Goal: Information Seeking & Learning: Learn about a topic

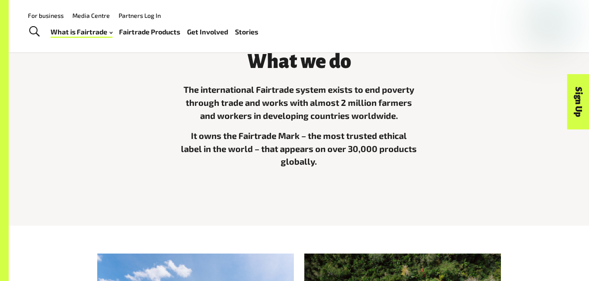
scroll to position [249, 0]
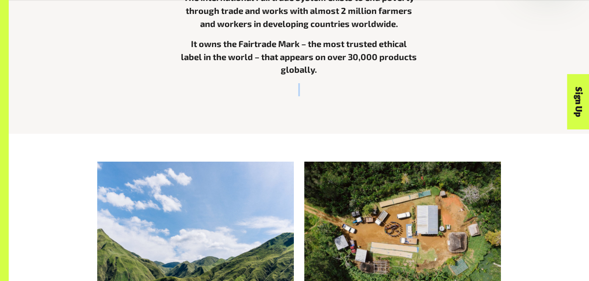
drag, startPoint x: 188, startPoint y: 273, endPoint x: 251, endPoint y: 121, distance: 164.6
click at [251, 121] on div "What we do The international Fairtrade system exists to end poverty through tra…" at bounding box center [299, 32] width 580 height 203
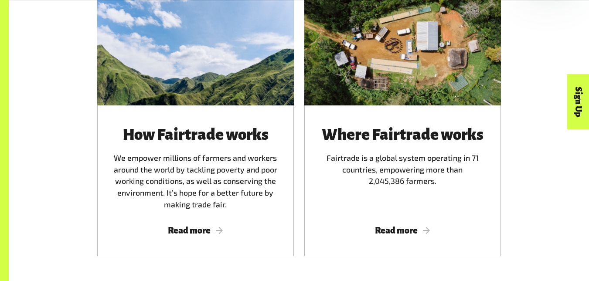
scroll to position [526, 0]
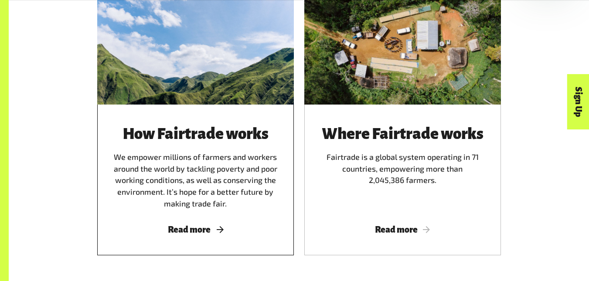
click at [205, 234] on span "Read more" at bounding box center [196, 230] width 176 height 10
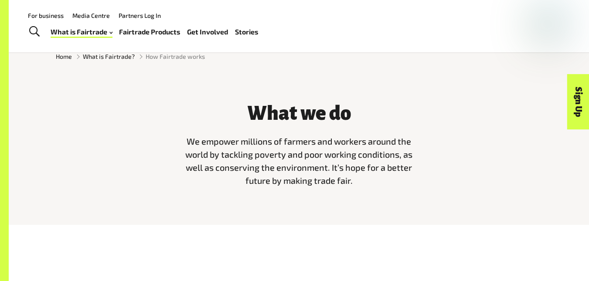
scroll to position [246, 0]
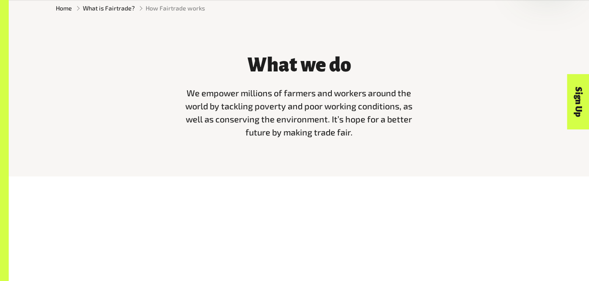
click at [518, 160] on div "What we do We empower millions of farmers and workers around the world by tackl…" at bounding box center [299, 101] width 580 height 149
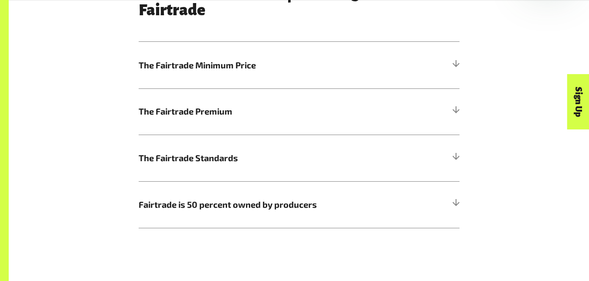
scroll to position [484, 0]
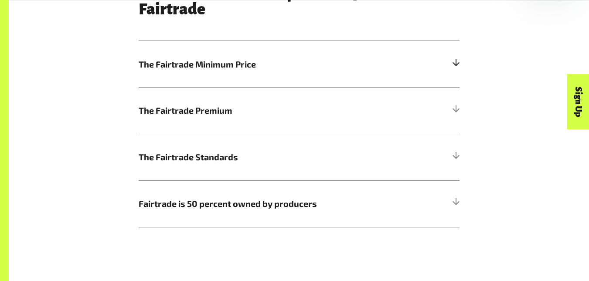
click at [256, 66] on span "The Fairtrade Minimum Price" at bounding box center [259, 64] width 240 height 13
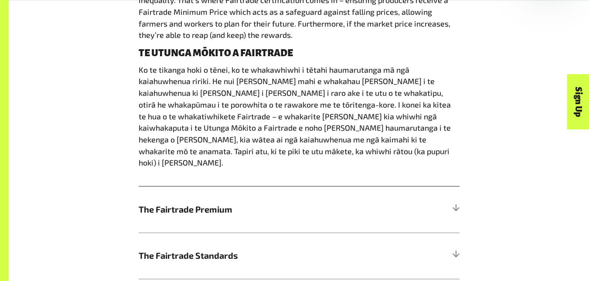
scroll to position [602, 0]
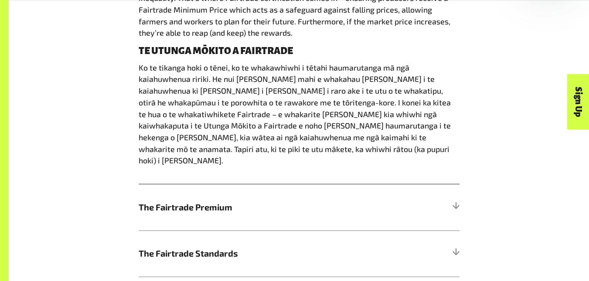
click at [236, 190] on h5 "The Fairtrade Premium" at bounding box center [299, 207] width 321 height 47
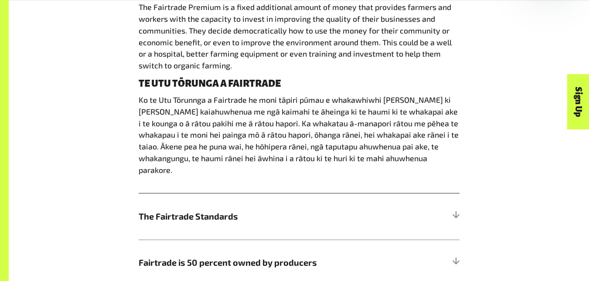
scroll to position [620, 0]
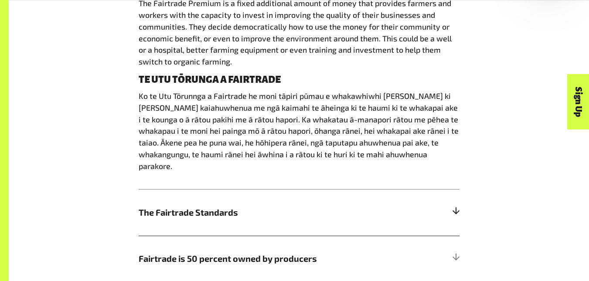
click at [338, 206] on span "The Fairtrade Standards" at bounding box center [259, 212] width 240 height 13
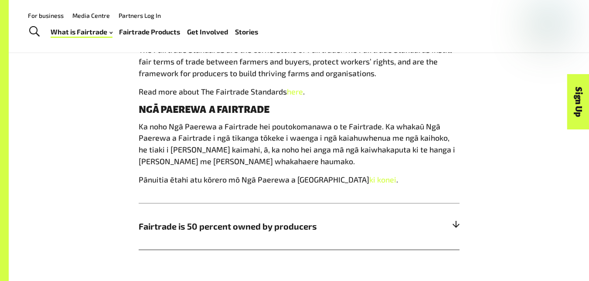
click at [190, 227] on span "Fairtrade is 50 percent owned by producers" at bounding box center [259, 226] width 240 height 13
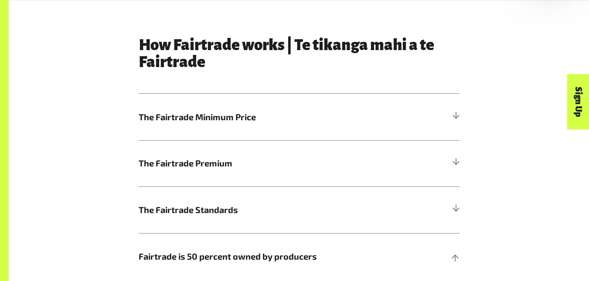
scroll to position [430, 0]
click at [214, 103] on h5 "The Fairtrade Minimum Price" at bounding box center [299, 117] width 321 height 47
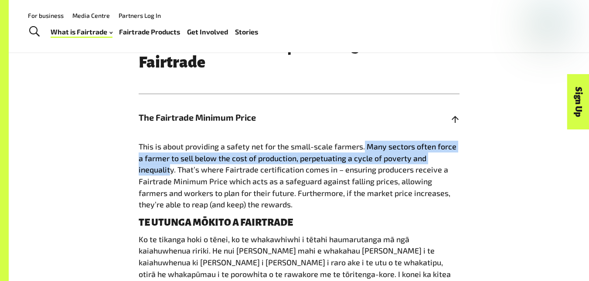
drag, startPoint x: 365, startPoint y: 149, endPoint x: 171, endPoint y: 178, distance: 196.5
click at [171, 178] on p "This is about providing a safety net for the small-scale farmers. Many sectors …" at bounding box center [299, 176] width 321 height 70
click at [145, 173] on span "This is about providing a safety net for the small-scale farmers. Many sectors …" at bounding box center [298, 176] width 318 height 68
drag, startPoint x: 362, startPoint y: 147, endPoint x: 175, endPoint y: 176, distance: 189.9
click at [175, 176] on span "This is about providing a safety net for the small-scale farmers. Many sectors …" at bounding box center [298, 176] width 318 height 68
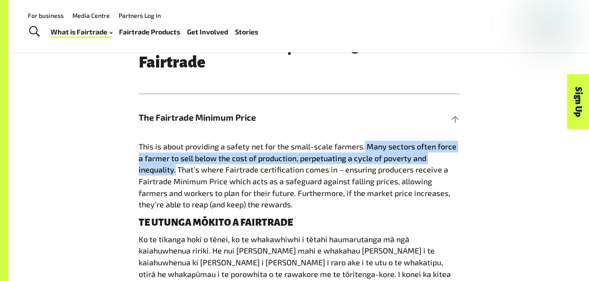
copy span "Many sectors often force a farmer to sell below the cost of production, perpetu…"
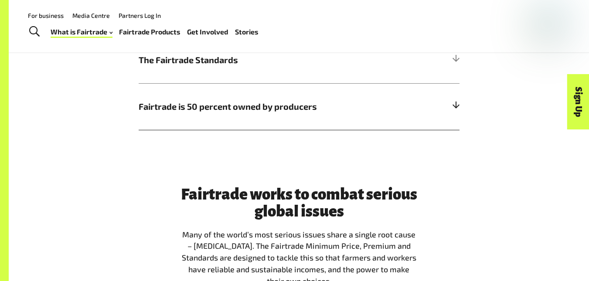
click at [224, 109] on h5 "Fairtrade is 50 percent owned by producers" at bounding box center [299, 106] width 321 height 47
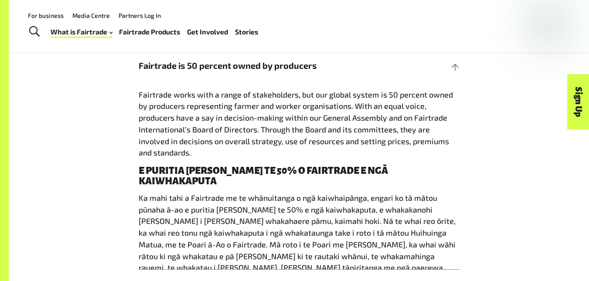
scroll to position [592, 0]
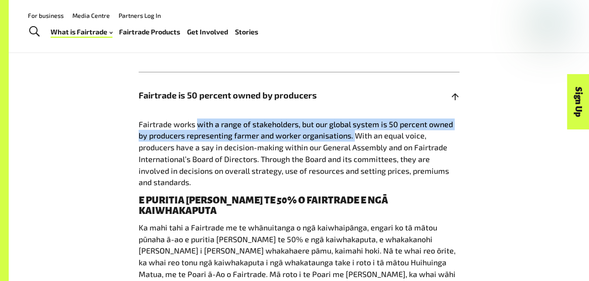
drag, startPoint x: 196, startPoint y: 127, endPoint x: 354, endPoint y: 144, distance: 159.5
click at [354, 144] on p "Fairtrade works with a range of stakeholders, but our global system is 50 perce…" at bounding box center [299, 153] width 321 height 70
copy span "with a range of stakeholders, but our global system is 50 percent owned by prod…"
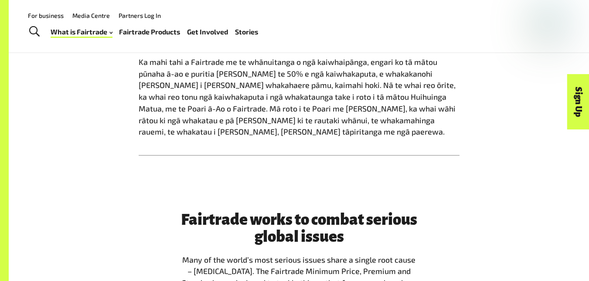
scroll to position [756, 0]
